Goal: Task Accomplishment & Management: Manage account settings

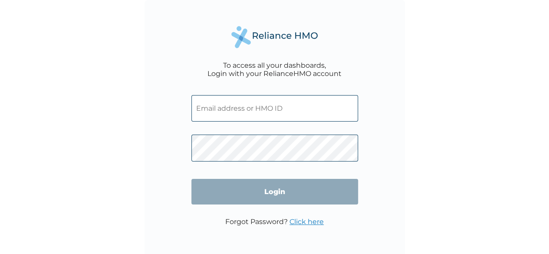
click at [230, 118] on input "text" at bounding box center [274, 108] width 167 height 26
type input "[EMAIL_ADDRESS][DOMAIN_NAME]"
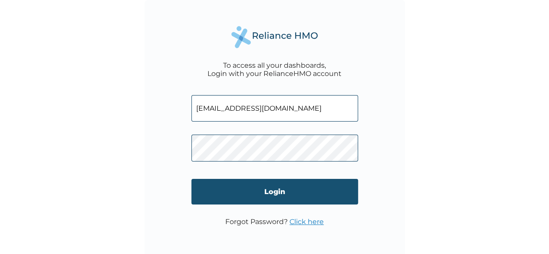
click at [256, 192] on input "Login" at bounding box center [274, 192] width 167 height 26
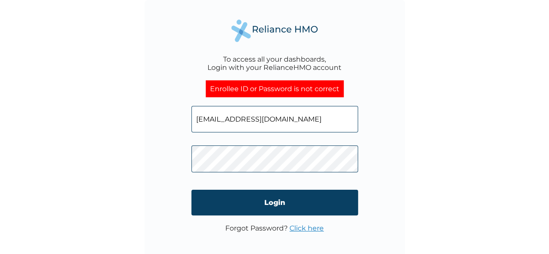
click input "Login" at bounding box center [274, 203] width 167 height 26
click at [302, 230] on link "Click here" at bounding box center [306, 228] width 34 height 8
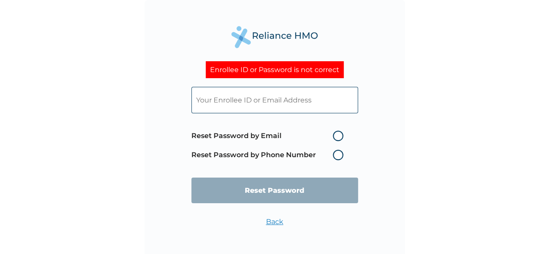
click at [280, 103] on input "text" at bounding box center [274, 100] width 167 height 26
type input "[EMAIL_ADDRESS][DOMAIN_NAME]"
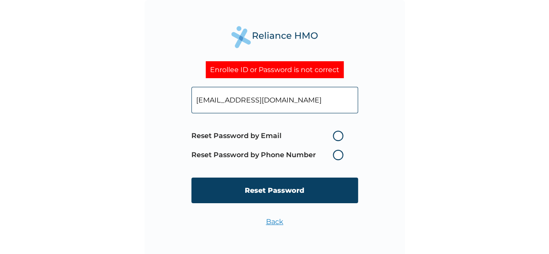
click at [335, 134] on label "Reset Password by Email" at bounding box center [269, 136] width 156 height 10
click at [334, 134] on input "Reset Password by Email" at bounding box center [328, 136] width 14 height 14
radio input "true"
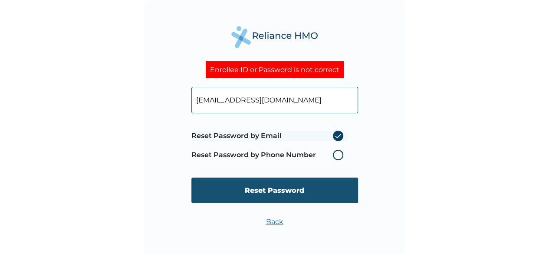
click at [305, 188] on input "Reset Password" at bounding box center [274, 190] width 167 height 26
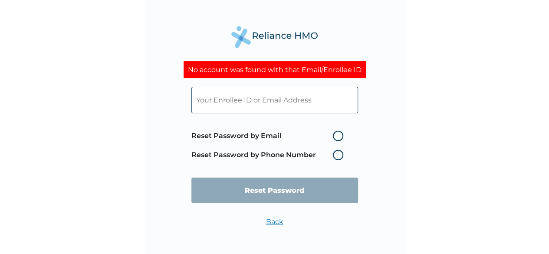
click at [249, 100] on input "text" at bounding box center [274, 100] width 167 height 26
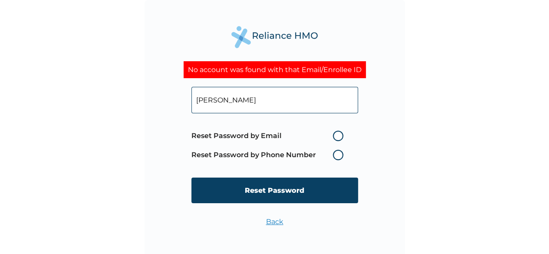
type input "[PERSON_NAME]"
click at [340, 138] on label "Reset Password by Email" at bounding box center [269, 136] width 156 height 10
click at [334, 138] on input "Reset Password by Email" at bounding box center [328, 136] width 14 height 14
radio input "true"
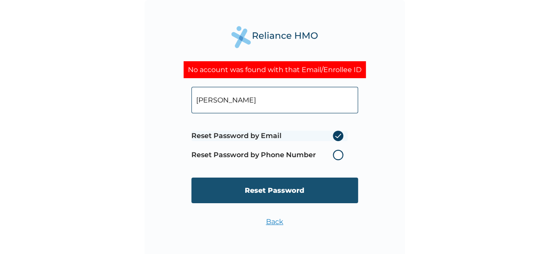
click at [303, 189] on input "Reset Password" at bounding box center [274, 190] width 167 height 26
